Goal: Entertainment & Leisure: Consume media (video, audio)

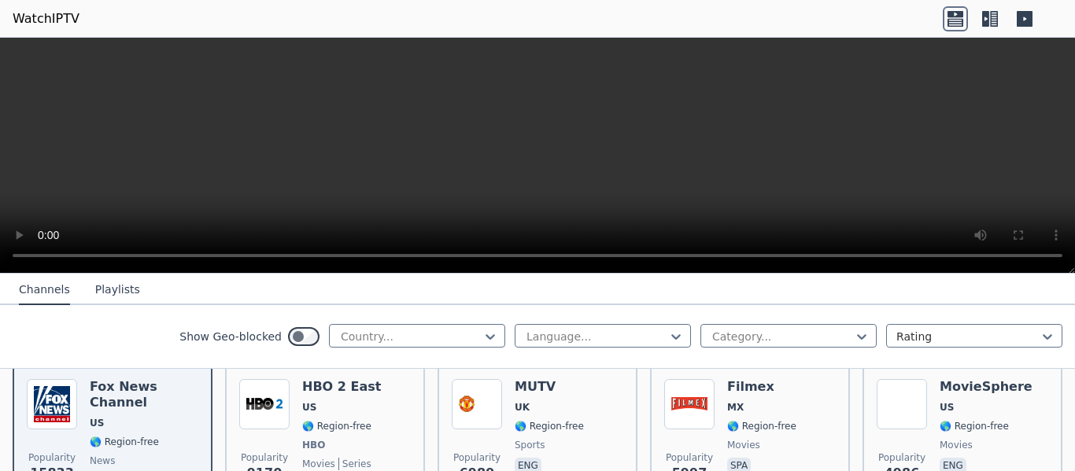
scroll to position [157, 0]
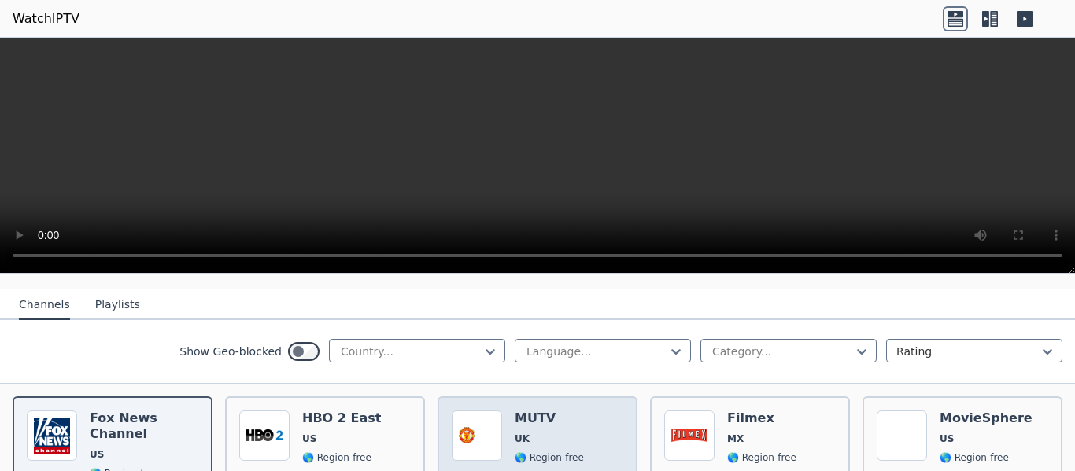
click at [481, 418] on img at bounding box center [477, 436] width 50 height 50
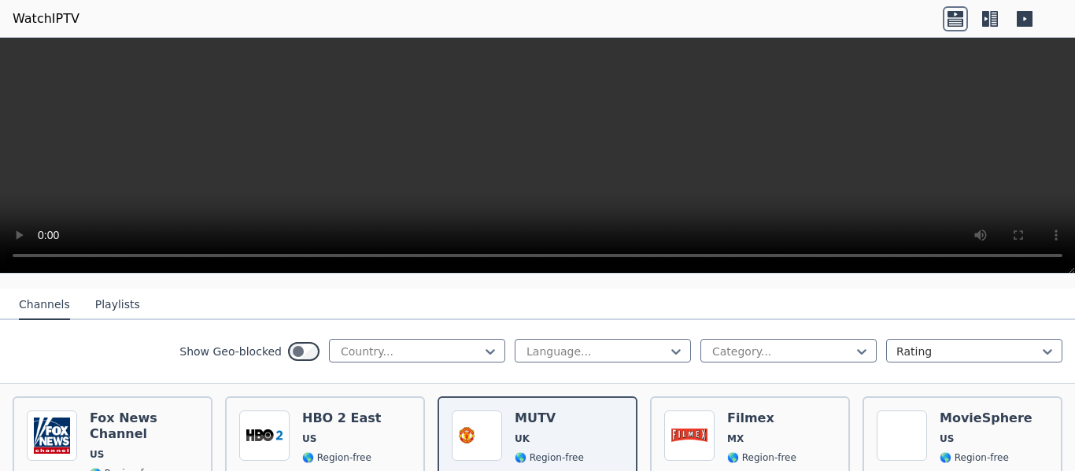
scroll to position [126, 0]
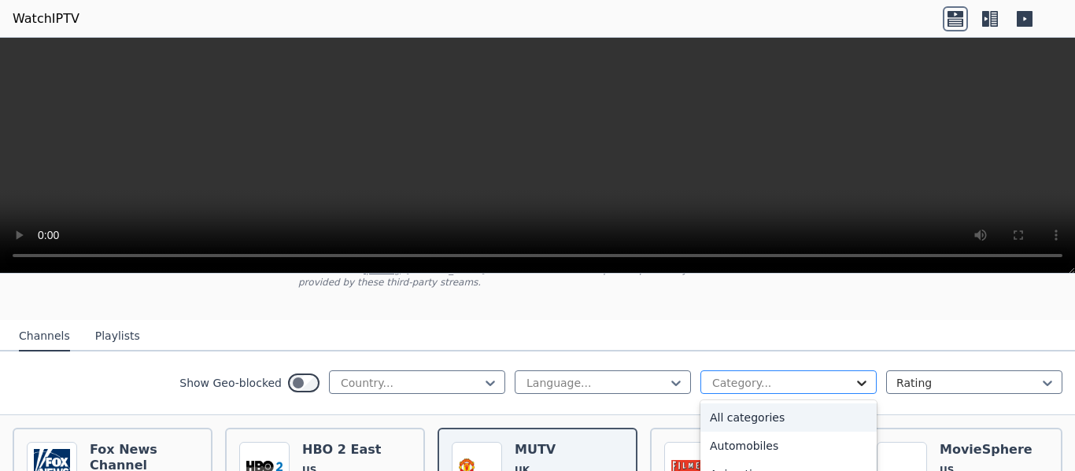
click at [854, 375] on icon at bounding box center [862, 383] width 16 height 16
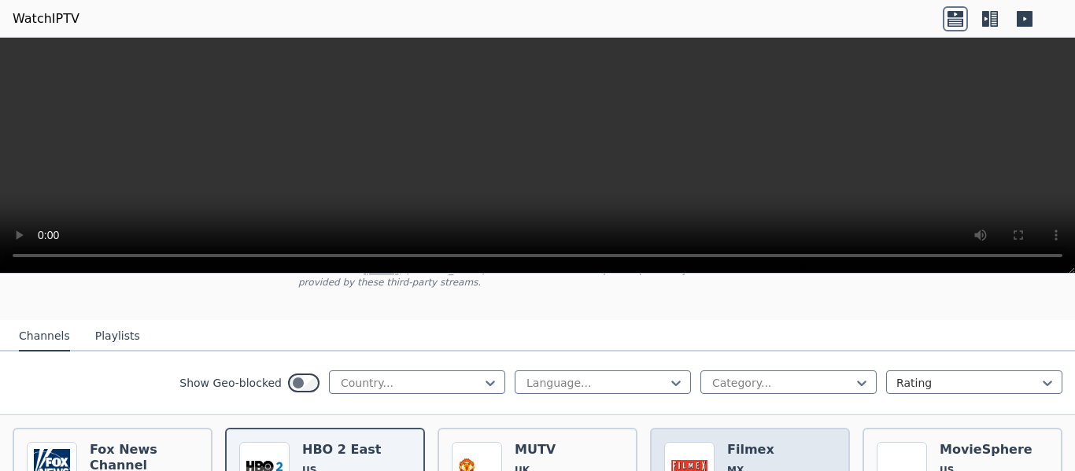
click at [727, 464] on span "MX" at bounding box center [735, 470] width 17 height 13
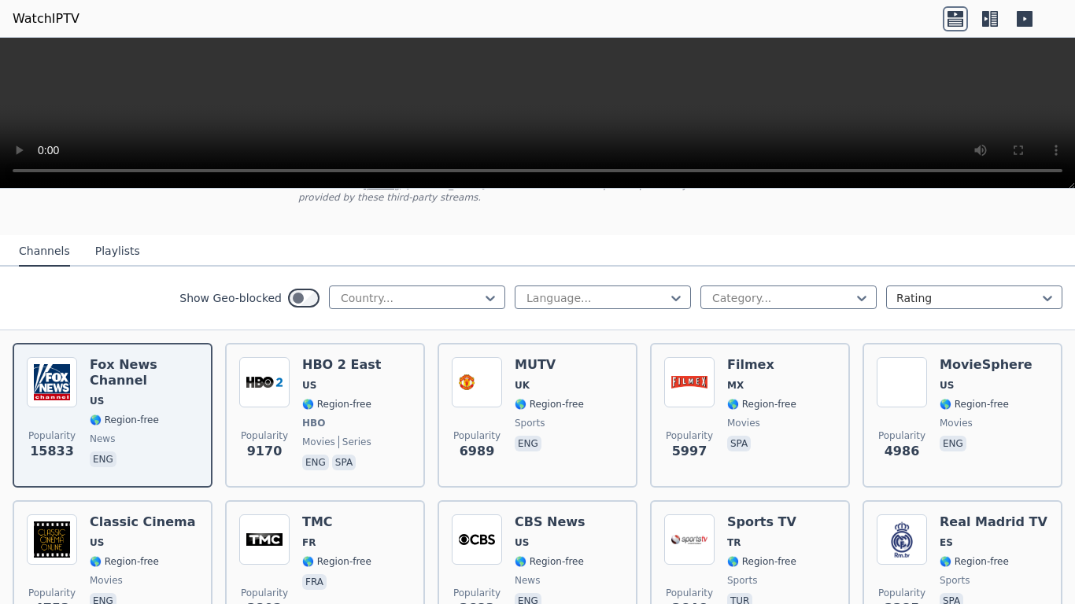
drag, startPoint x: 981, startPoint y: 563, endPoint x: 940, endPoint y: 203, distance: 361.9
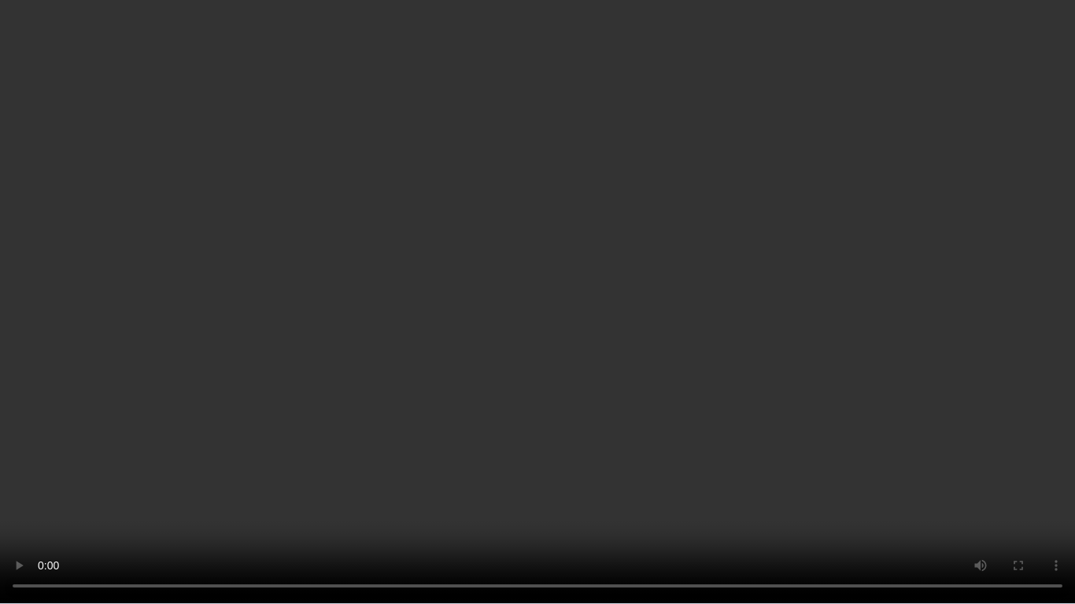
click at [940, 203] on video at bounding box center [537, 302] width 1075 height 604
